Goal: Check status: Check status

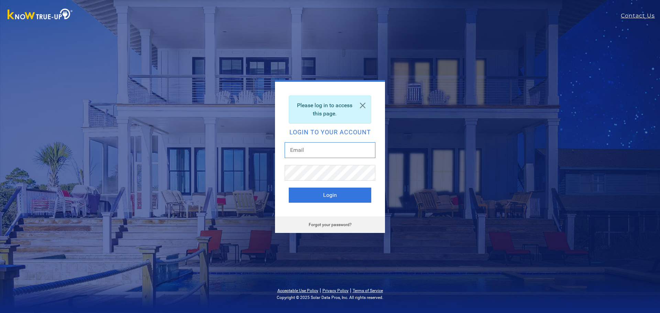
type input "[EMAIL_ADDRESS][DOMAIN_NAME]"
click at [364, 103] on link at bounding box center [362, 105] width 16 height 19
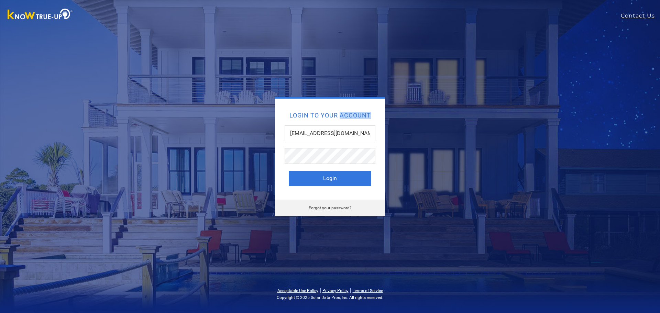
click at [364, 103] on div "Login to your account drider75@gmail.com Login" at bounding box center [330, 149] width 110 height 101
click at [337, 181] on button "Login" at bounding box center [330, 178] width 82 height 15
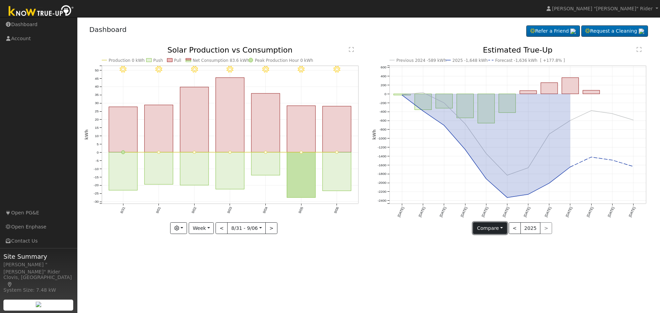
click at [489, 229] on button "Compare" at bounding box center [490, 228] width 34 height 12
click at [453, 232] on icon "Previous 2024 -589 kWh 2025 -1,648 kWh Forecast -1,636 kWh [ +177.8% ] [DATE] J…" at bounding box center [512, 140] width 280 height 188
click at [206, 230] on button "Week" at bounding box center [201, 228] width 25 height 12
click at [182, 225] on button "button" at bounding box center [178, 228] width 17 height 12
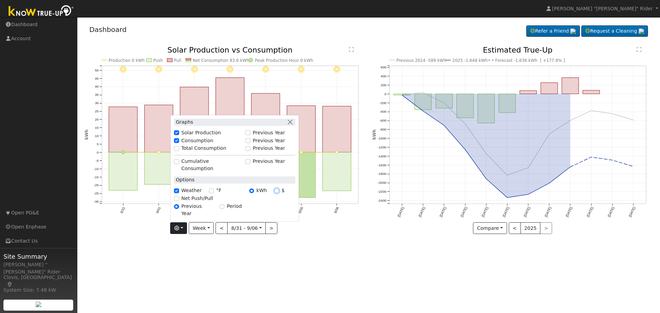
click at [277, 193] on input "$" at bounding box center [276, 190] width 5 height 5
radio input "true"
radio input "false"
click at [330, 248] on div "User Profile First name Last name Email Email Notifications No Emails No Emails…" at bounding box center [368, 165] width 582 height 296
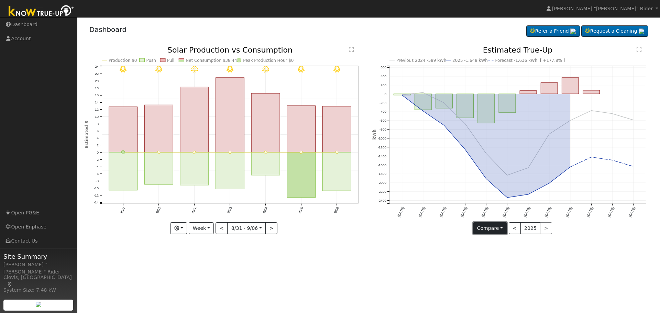
click at [489, 229] on button "Compare" at bounding box center [490, 228] width 34 height 12
click at [464, 233] on icon "Previous 2024 -589 kWh 2025 -1,648 kWh Forecast -1,636 kWh [ +177.8% ] [DATE] J…" at bounding box center [512, 140] width 280 height 188
